Goal: Transaction & Acquisition: Book appointment/travel/reservation

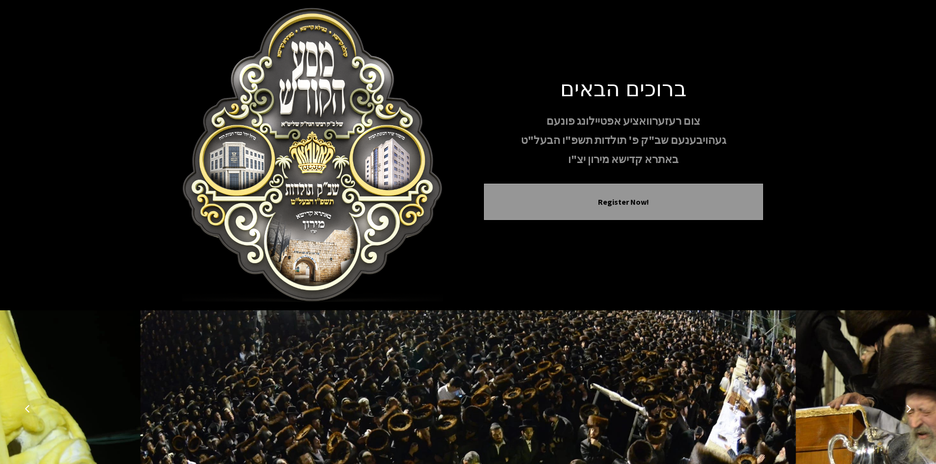
scroll to position [85, 0]
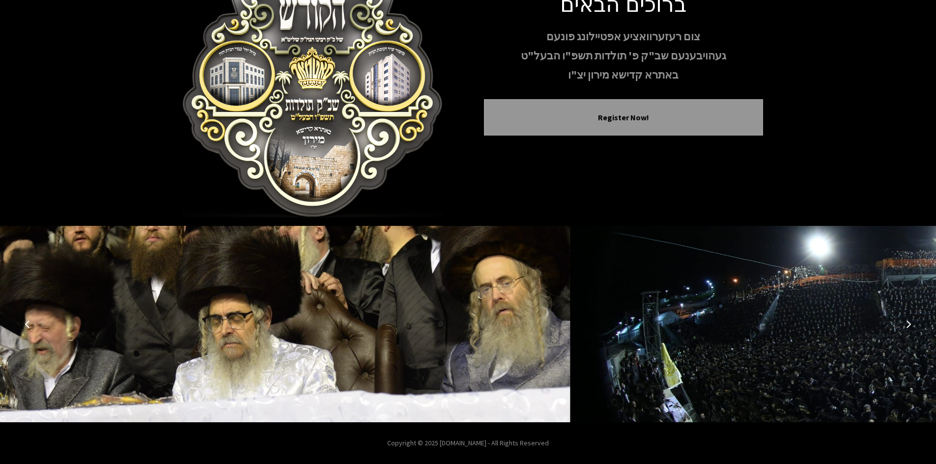
click at [570, 331] on img at bounding box center [898, 324] width 656 height 197
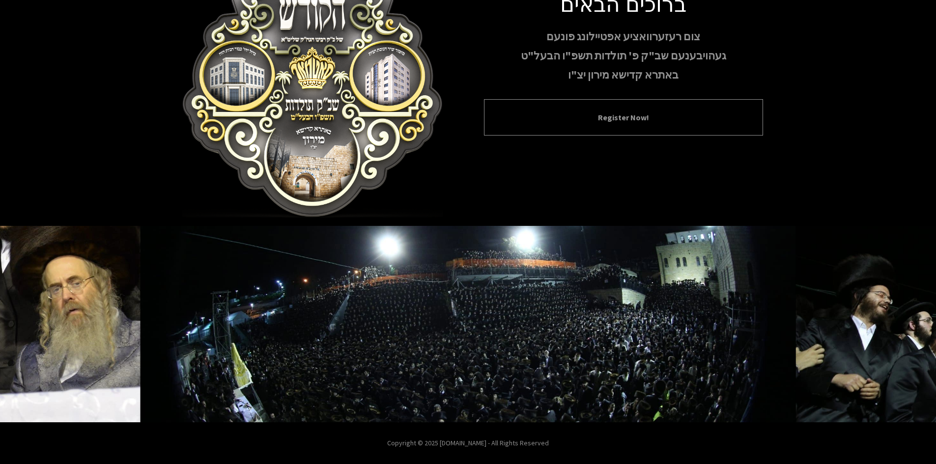
click at [615, 120] on button "Register Now!" at bounding box center [623, 118] width 255 height 12
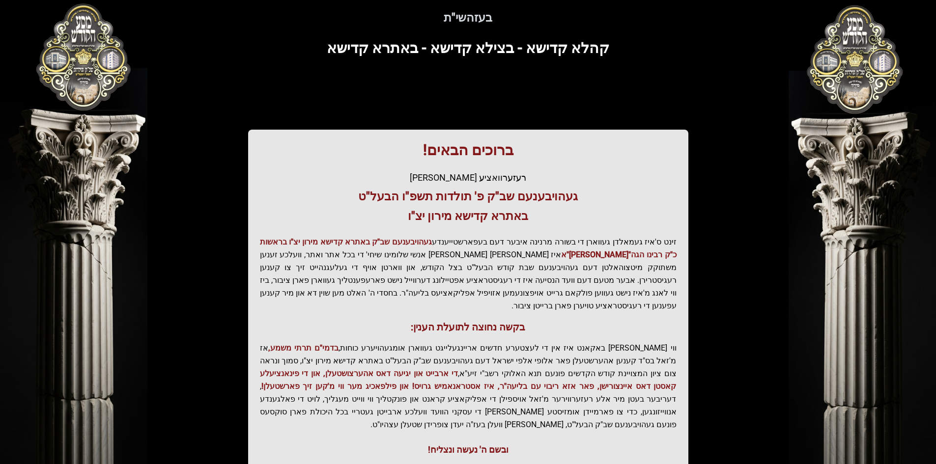
scroll to position [105, 0]
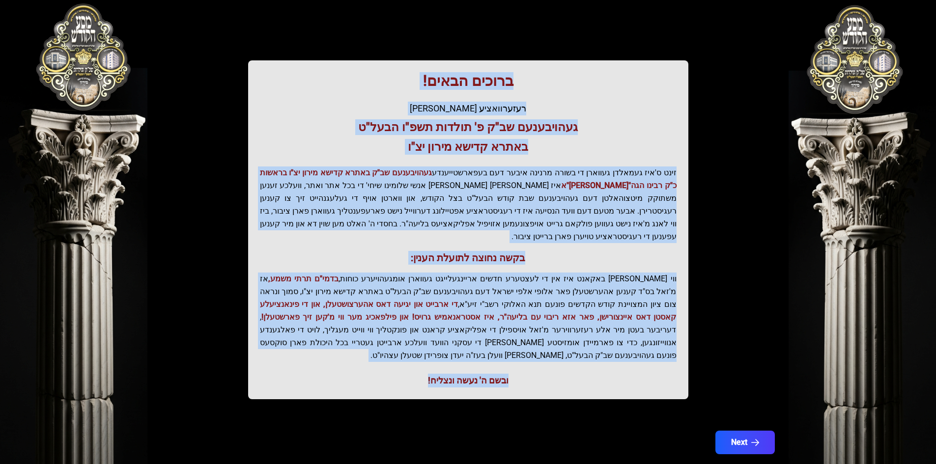
drag, startPoint x: 525, startPoint y: 87, endPoint x: 340, endPoint y: 367, distance: 334.7
click at [340, 367] on div "ברוכים הבאים! רעזערוואציע אפטיילונג פונעם געהויבענעם שב"ק פ' תולדות תשפ"ו הבעל"…" at bounding box center [468, 229] width 440 height 339
click at [356, 141] on h3 "באתרא קדישא מירון יצ"ו" at bounding box center [468, 147] width 417 height 16
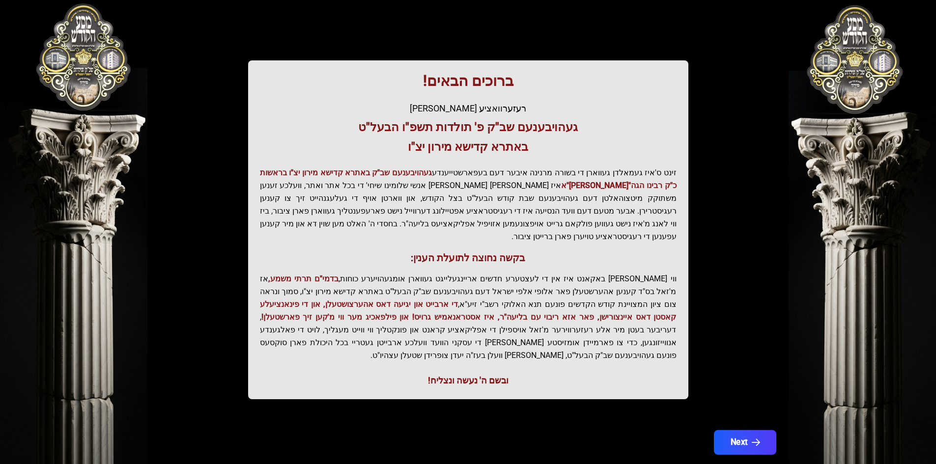
click at [744, 430] on button "Next" at bounding box center [744, 442] width 62 height 25
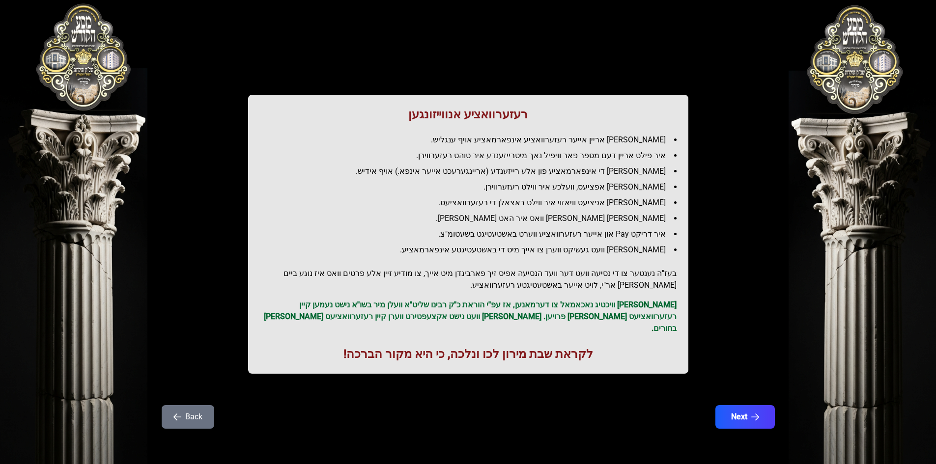
scroll to position [0, 0]
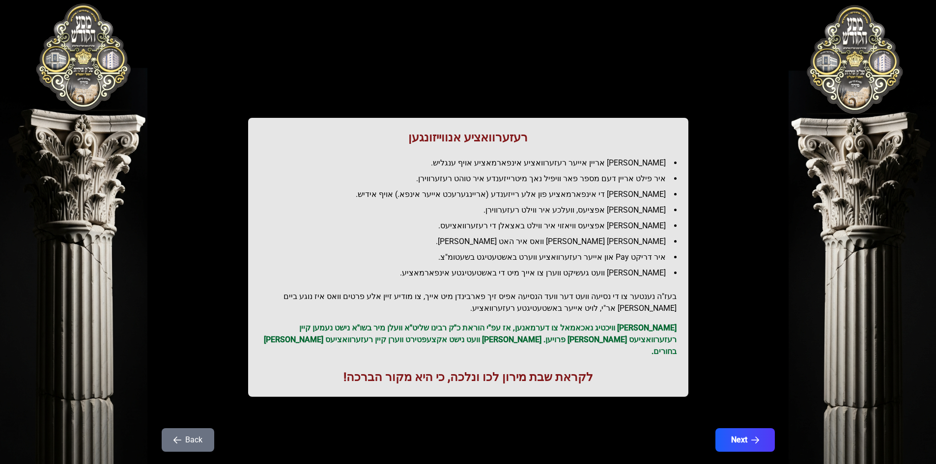
click at [538, 164] on li "[PERSON_NAME] אריין אייער רעזערוואציע אינפארמאציע אויף ענגליש." at bounding box center [472, 163] width 409 height 12
drag, startPoint x: 538, startPoint y: 164, endPoint x: 569, endPoint y: 250, distance: 91.4
click at [537, 181] on ul "[PERSON_NAME] אריין אייער רעזערוואציע אינפארמאציע אויף ענגליש. איר פילט אריין ד…" at bounding box center [468, 218] width 417 height 122
click at [743, 431] on button "Next" at bounding box center [744, 440] width 62 height 25
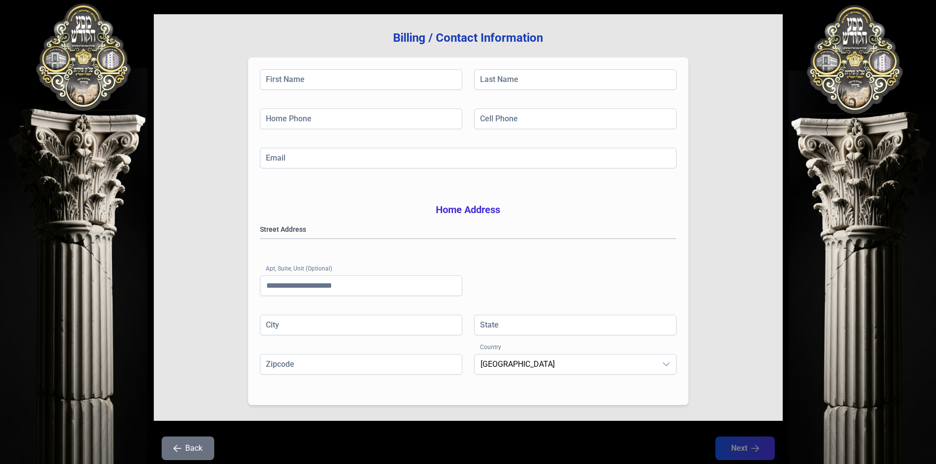
scroll to position [144, 0]
